Goal: Task Accomplishment & Management: Complete application form

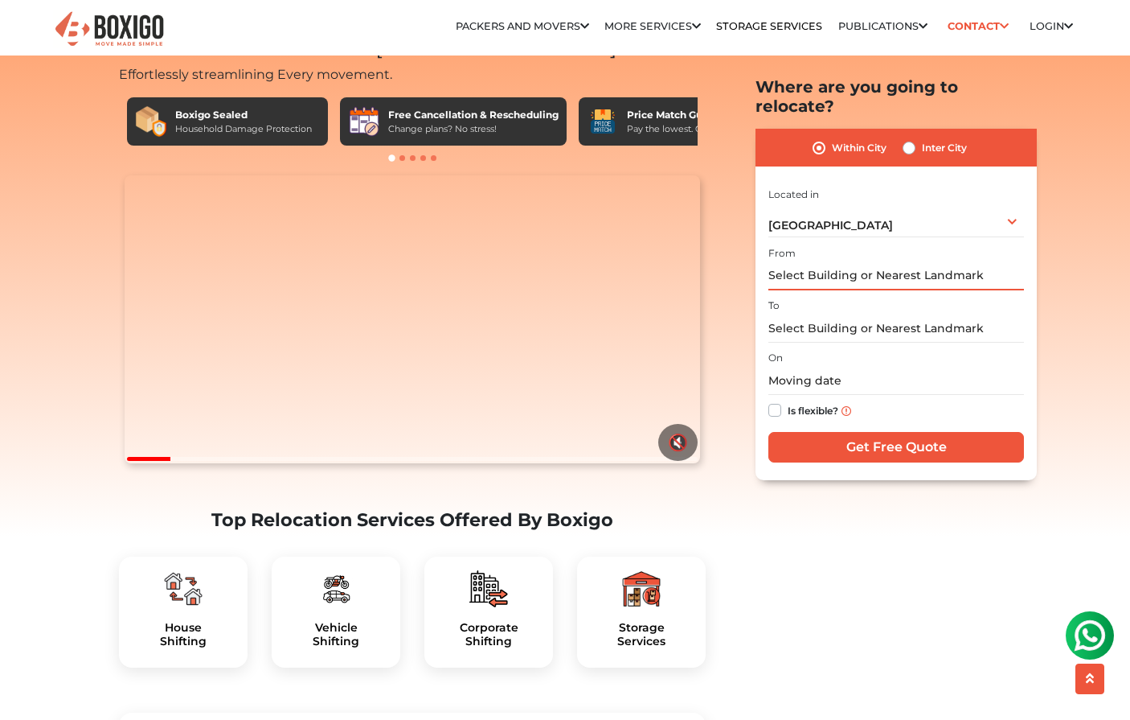
click at [894, 262] on input "text" at bounding box center [897, 276] width 256 height 28
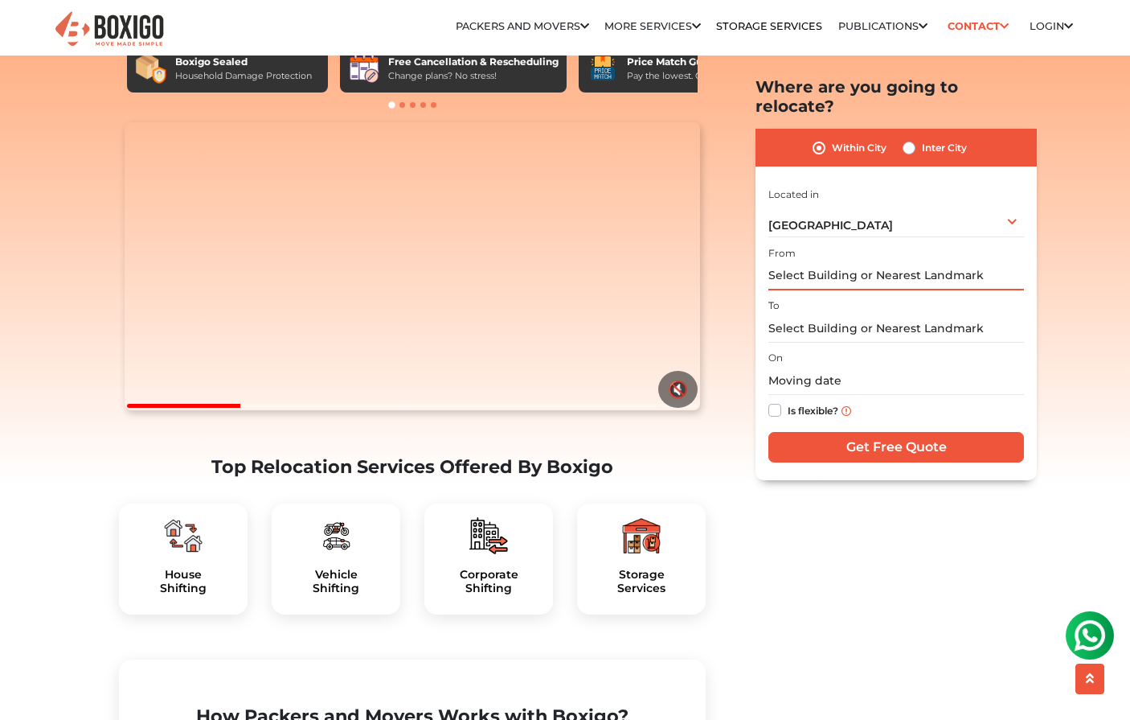
scroll to position [123, 0]
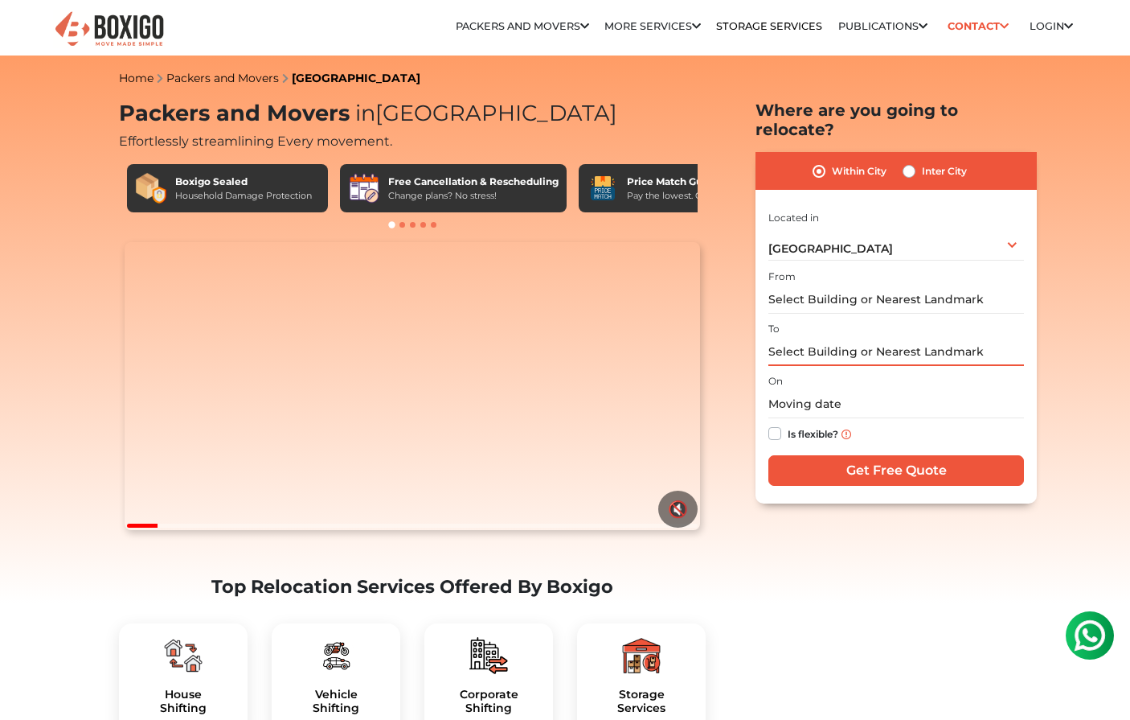
click at [809, 338] on input "text" at bounding box center [897, 352] width 256 height 28
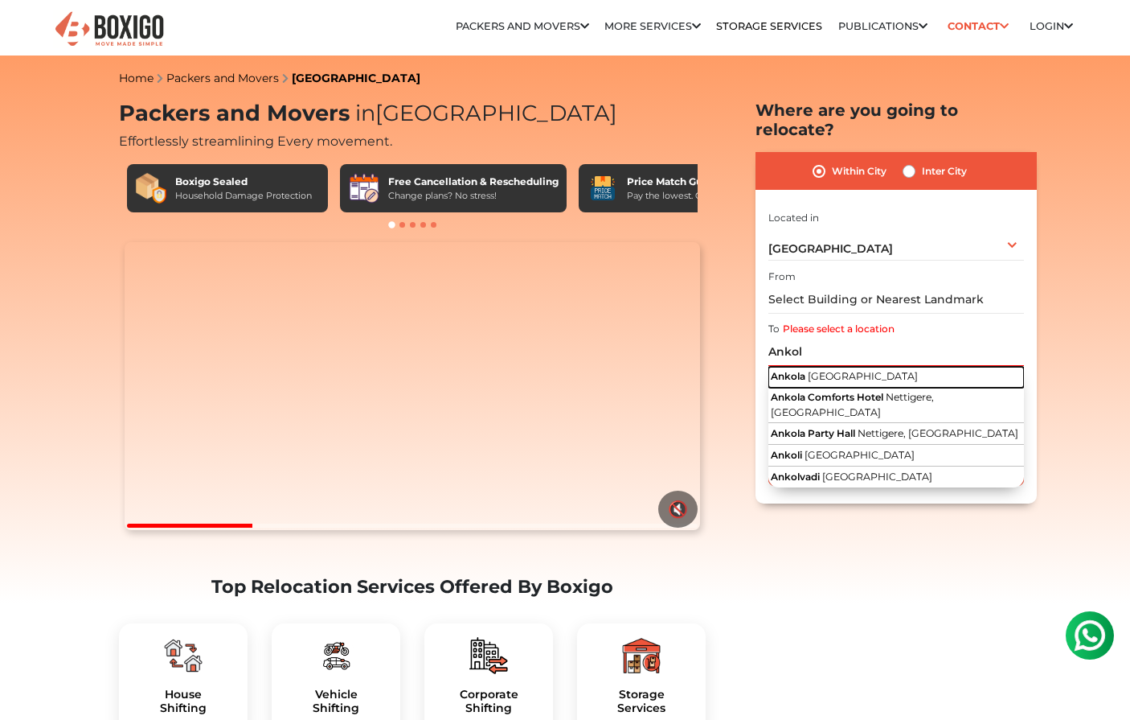
click at [818, 370] on span "[GEOGRAPHIC_DATA]" at bounding box center [863, 376] width 110 height 12
type input "[GEOGRAPHIC_DATA], [GEOGRAPHIC_DATA]"
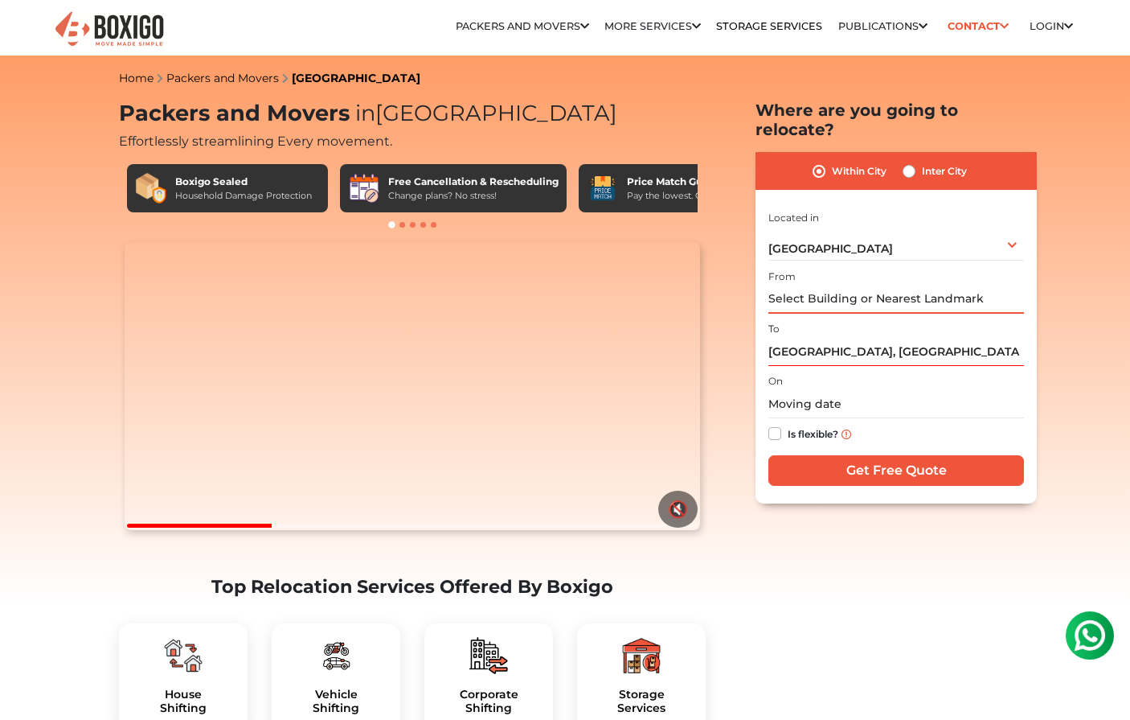
click at [809, 285] on input "text" at bounding box center [897, 299] width 256 height 28
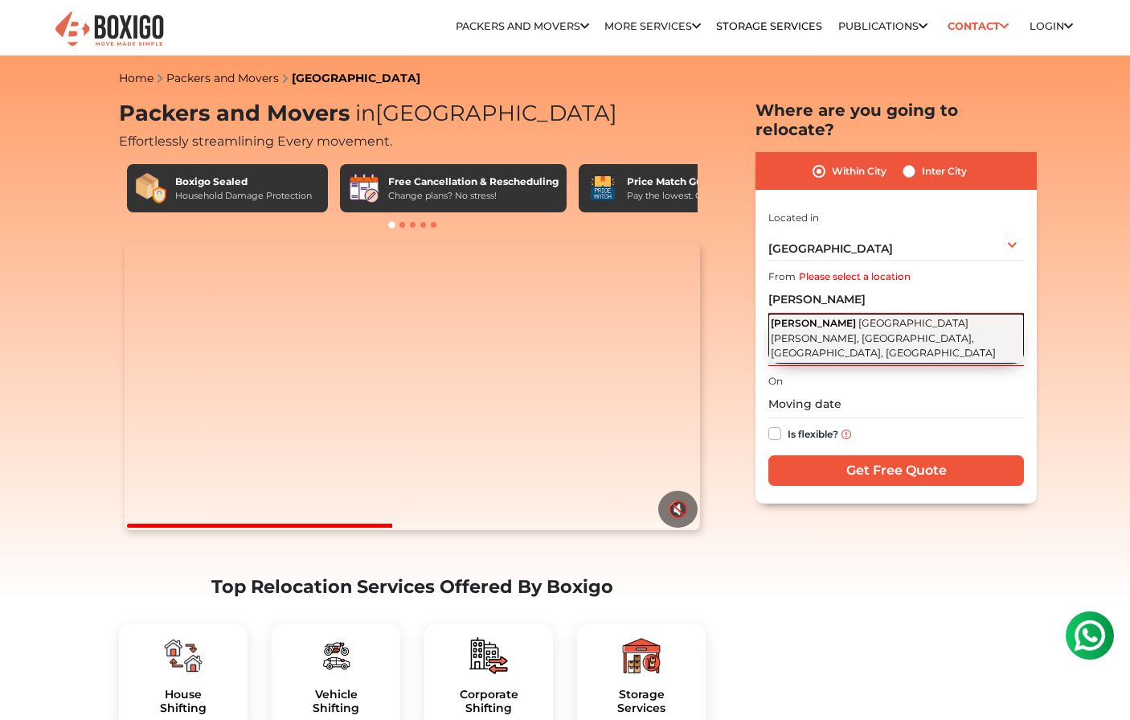
click at [806, 317] on span "[PERSON_NAME]" at bounding box center [813, 323] width 85 height 12
type input "[PERSON_NAME], [GEOGRAPHIC_DATA][PERSON_NAME], [GEOGRAPHIC_DATA], [GEOGRAPHIC_D…"
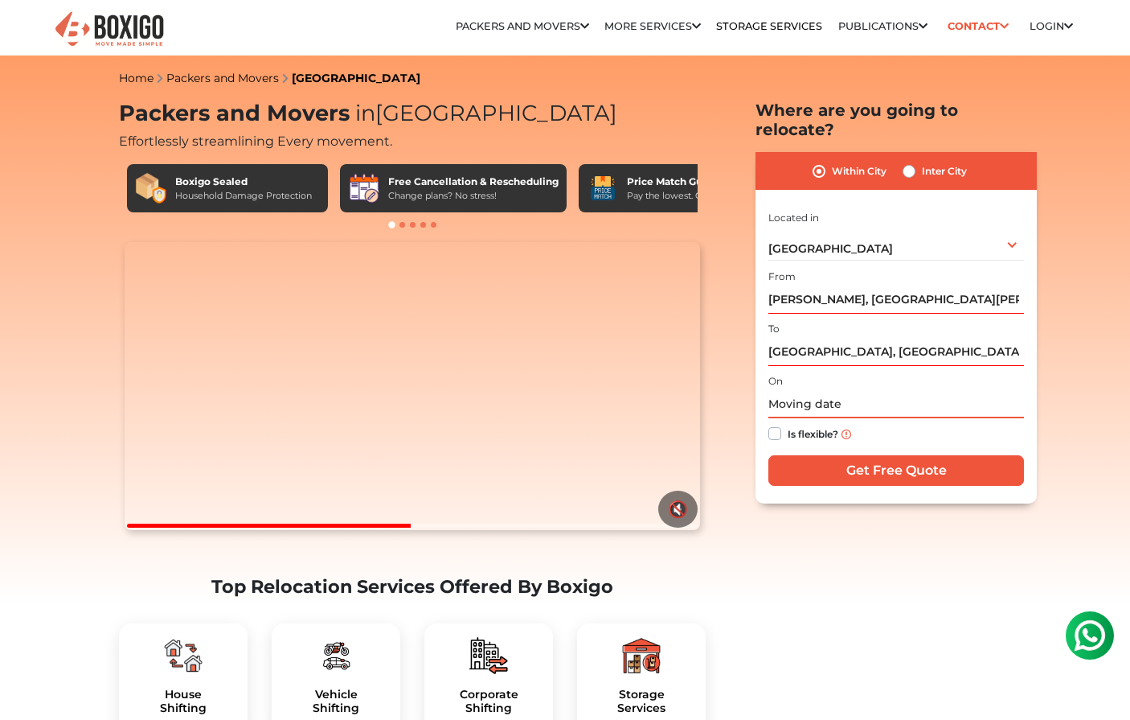
click at [827, 390] on input "text" at bounding box center [897, 404] width 256 height 28
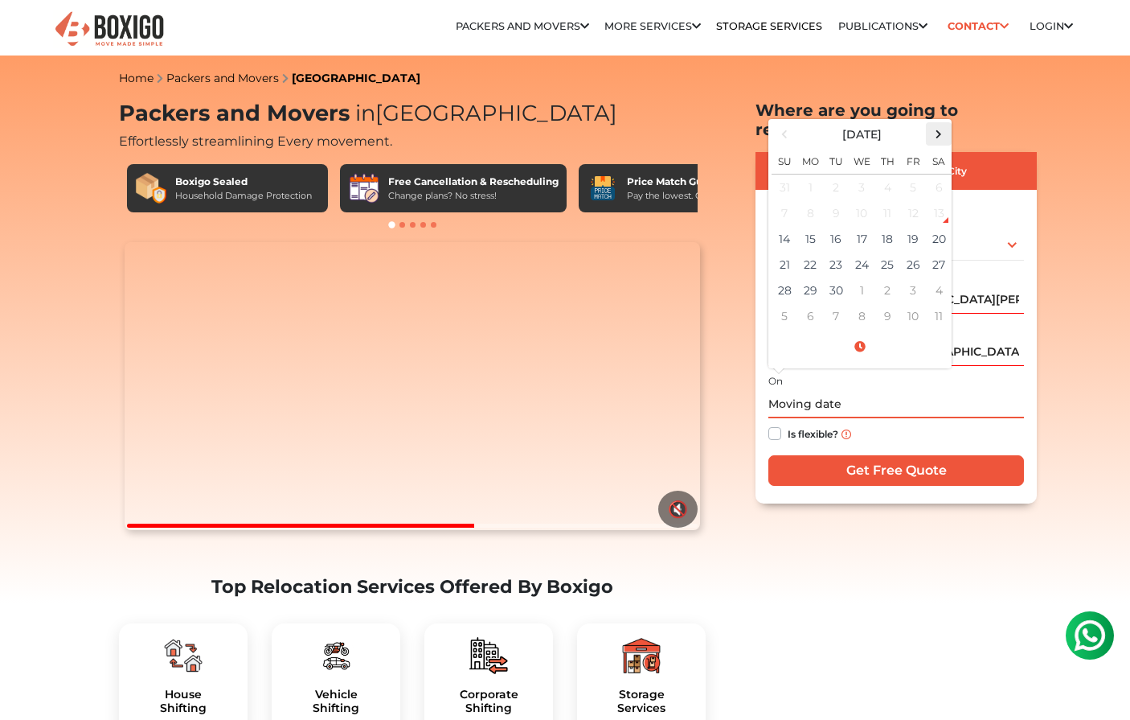
click at [944, 123] on span at bounding box center [940, 134] width 22 height 22
click at [842, 200] on td "7" at bounding box center [836, 213] width 26 height 26
type input "[DATE] 12:00 AM"
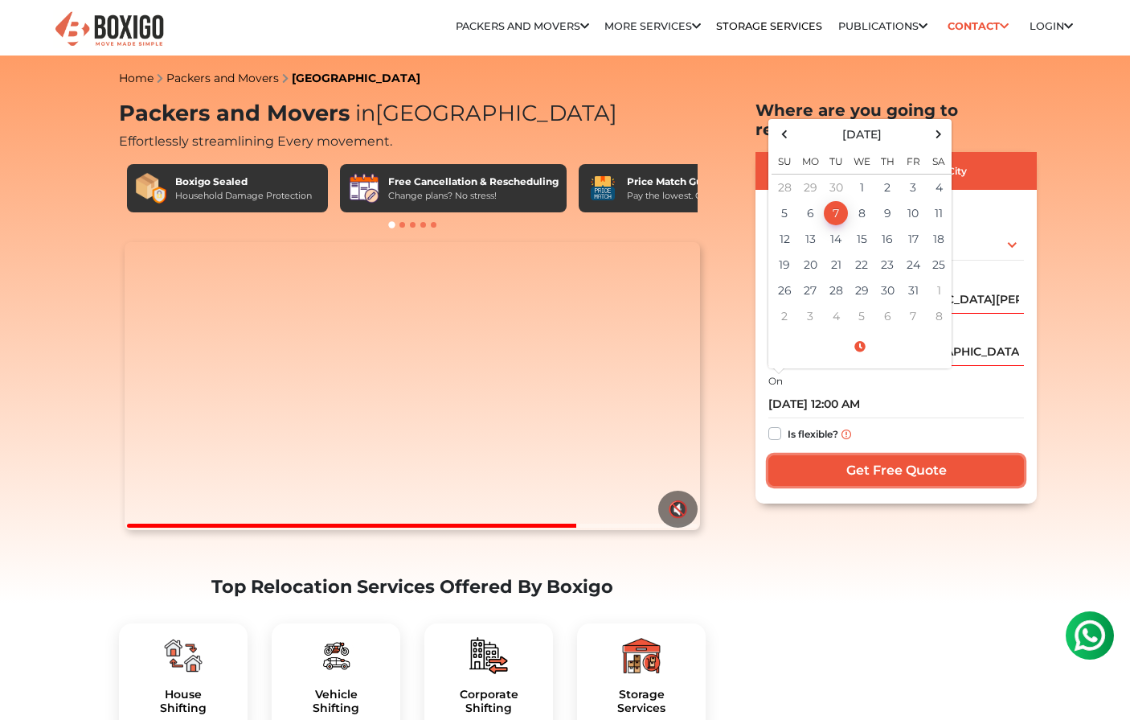
click at [843, 455] on input "Get Free Quote" at bounding box center [897, 470] width 256 height 31
